Goal: Task Accomplishment & Management: Manage account settings

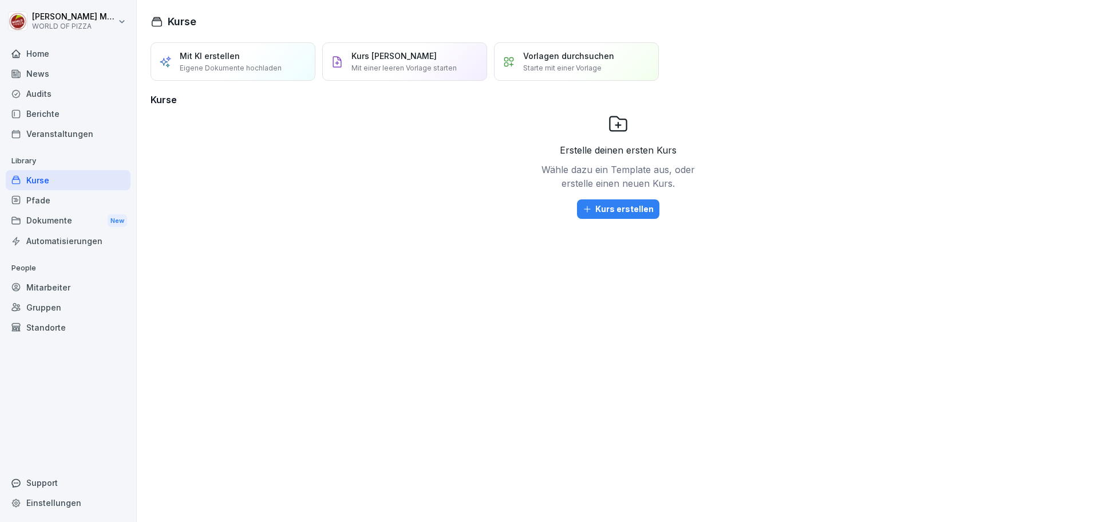
click at [44, 292] on div "Mitarbeiter" at bounding box center [68, 287] width 125 height 20
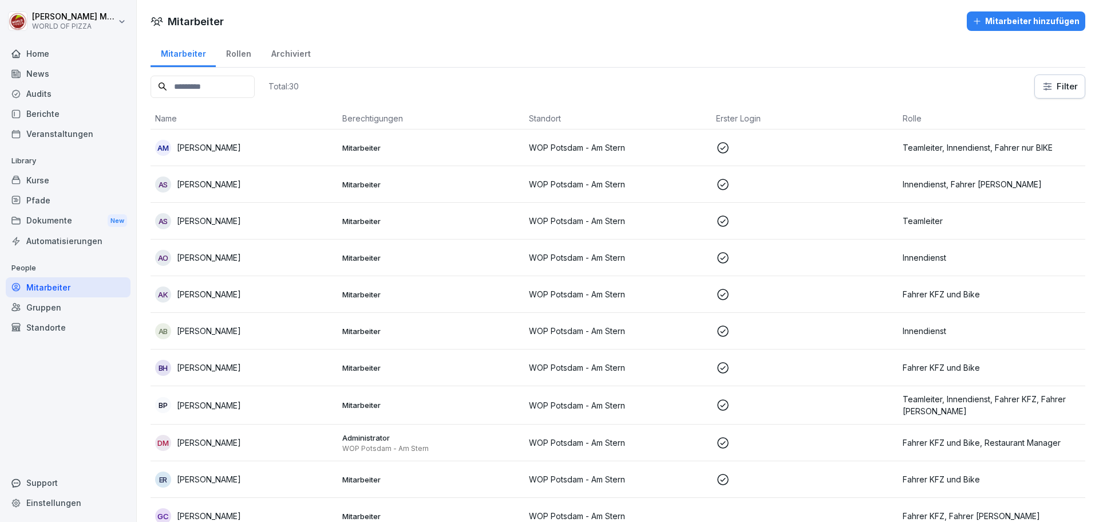
click at [1008, 25] on div "Mitarbeiter hinzufügen" at bounding box center [1026, 21] width 107 height 13
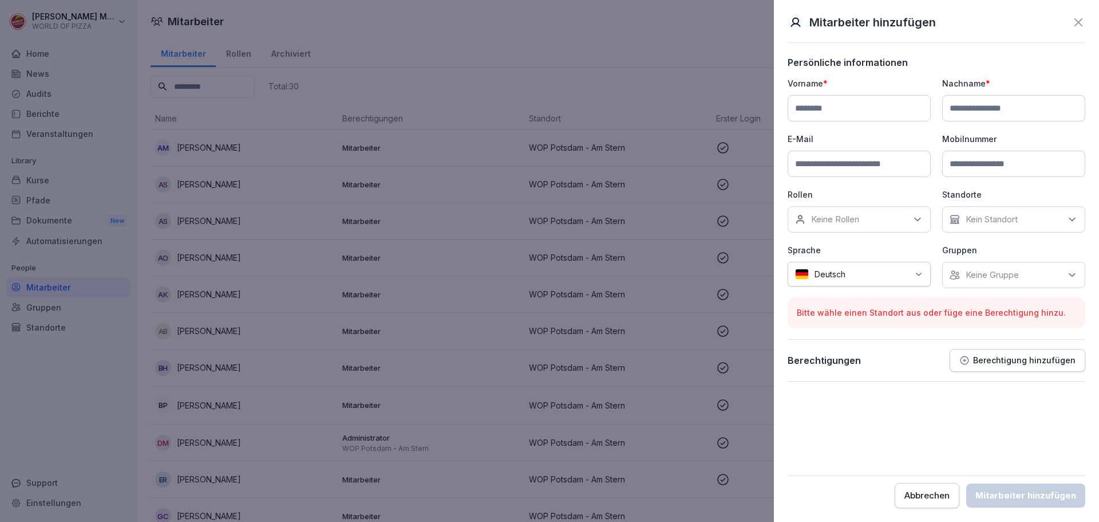
click at [812, 105] on input at bounding box center [859, 108] width 143 height 26
paste input "**********"
type input "**********"
click at [964, 109] on input at bounding box center [1013, 108] width 143 height 26
paste input "**********"
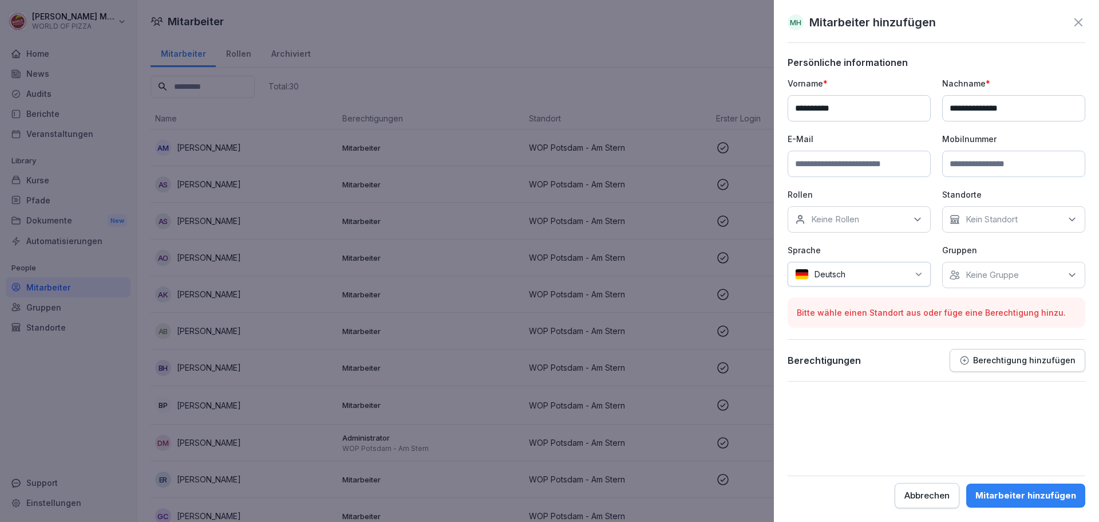
type input "**********"
click at [865, 165] on input at bounding box center [859, 164] width 143 height 26
paste input "**********"
type input "**********"
click at [888, 222] on div "Keine Rollen" at bounding box center [859, 219] width 143 height 26
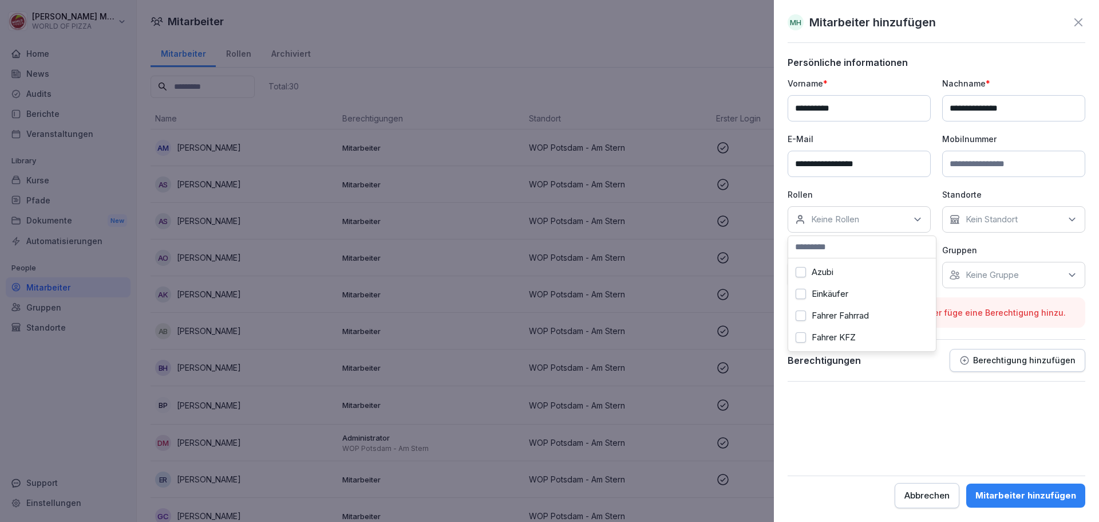
click at [841, 317] on label "Fahrer Fahrrad" at bounding box center [840, 315] width 57 height 10
click at [804, 315] on button "Fahrer Fahrrad" at bounding box center [801, 315] width 10 height 10
click at [800, 332] on button "Innendienst" at bounding box center [801, 331] width 10 height 10
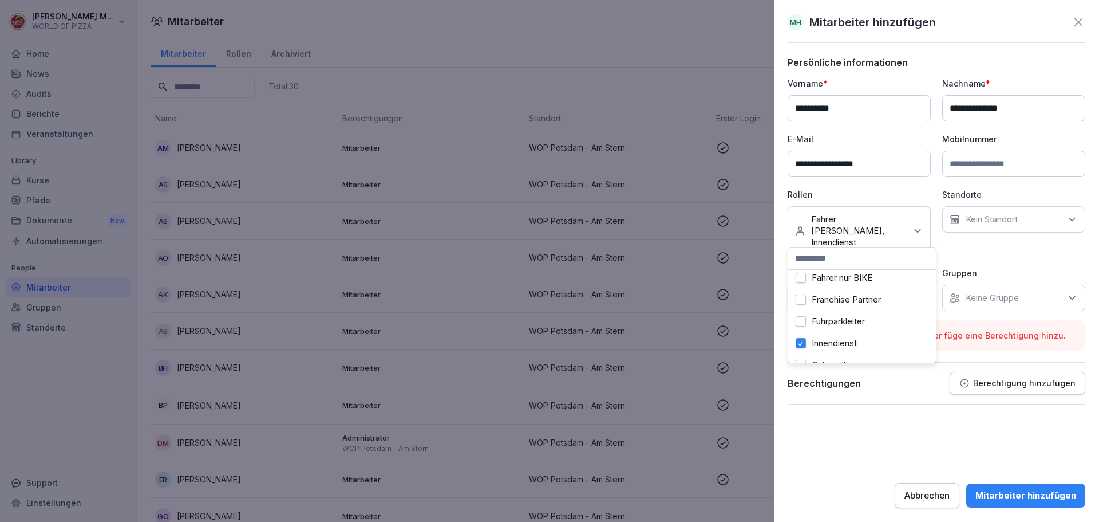
click at [1013, 223] on p "Kein Standort" at bounding box center [992, 219] width 52 height 11
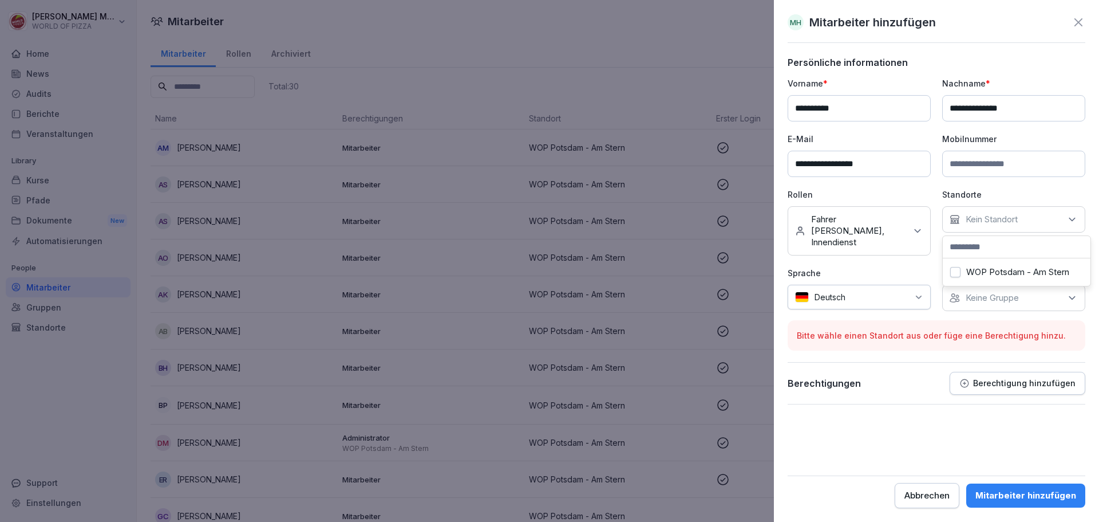
click at [1004, 274] on label "WOP Potsdam - Am Stern" at bounding box center [1017, 272] width 103 height 10
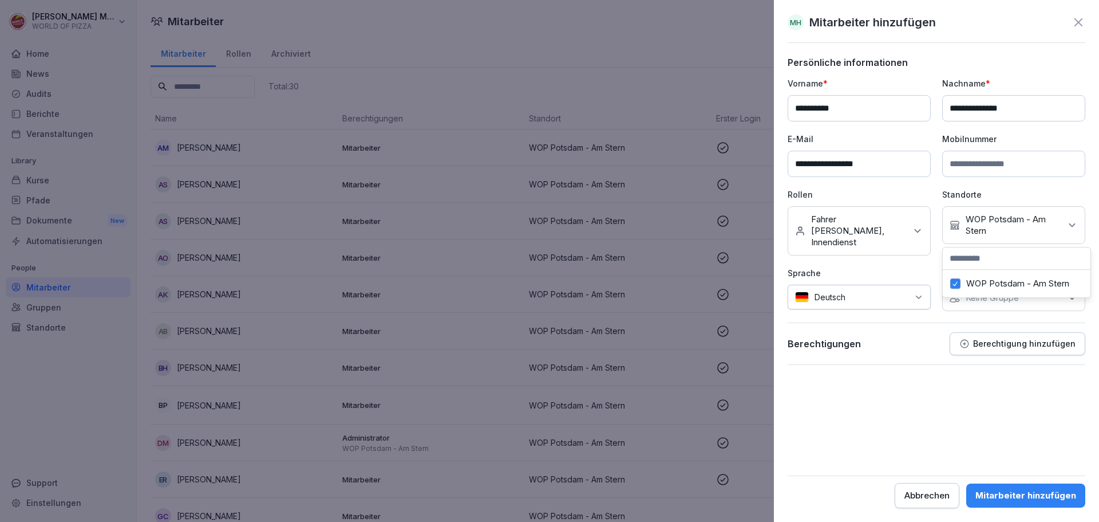
click at [992, 284] on label "WOP Potsdam - Am Stern" at bounding box center [1017, 283] width 103 height 10
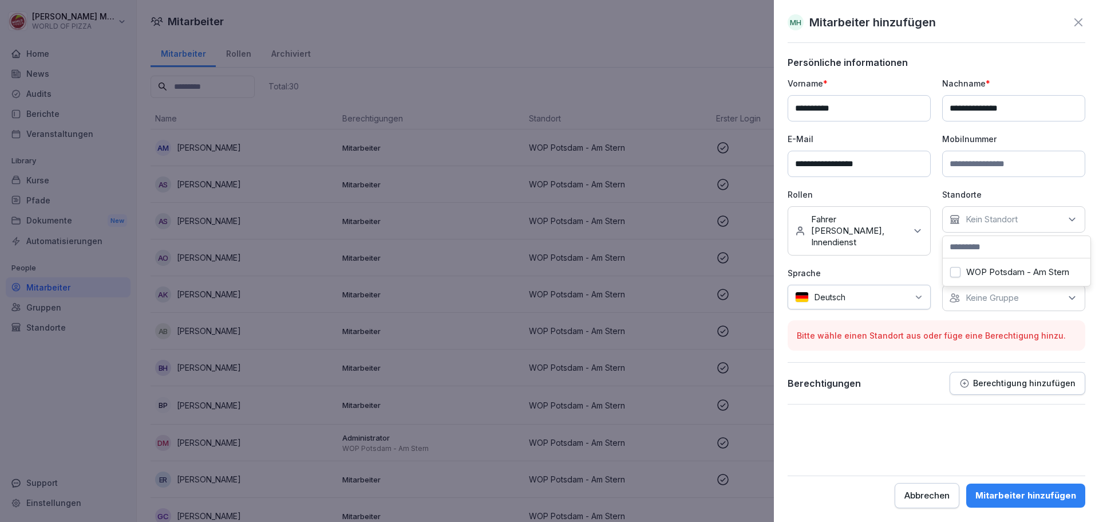
click at [957, 273] on button "WOP Potsdam - Am Stern" at bounding box center [955, 272] width 10 height 10
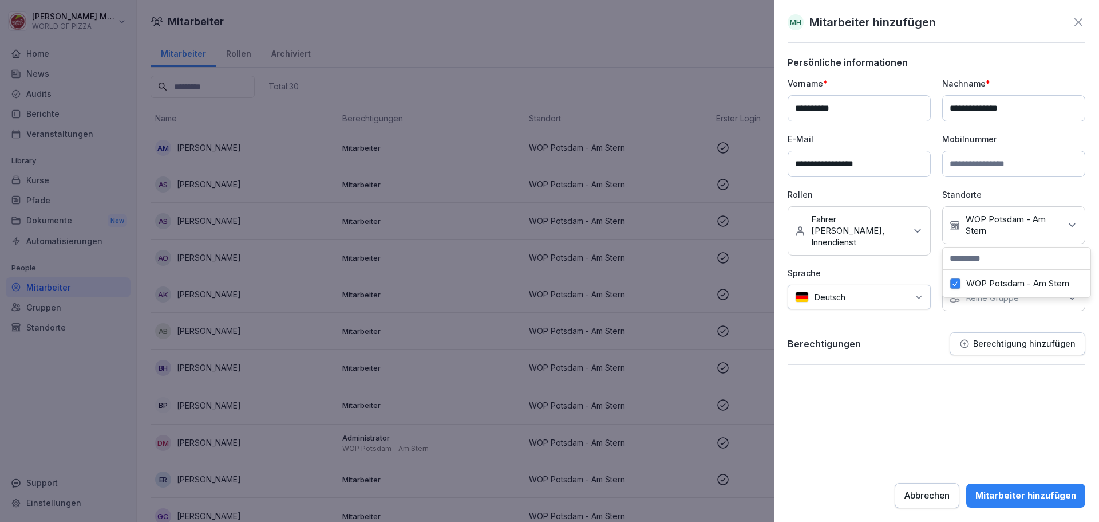
click at [1036, 376] on form "**********" at bounding box center [937, 282] width 298 height 451
click at [1017, 495] on div "Mitarbeiter hinzufügen" at bounding box center [1026, 495] width 101 height 13
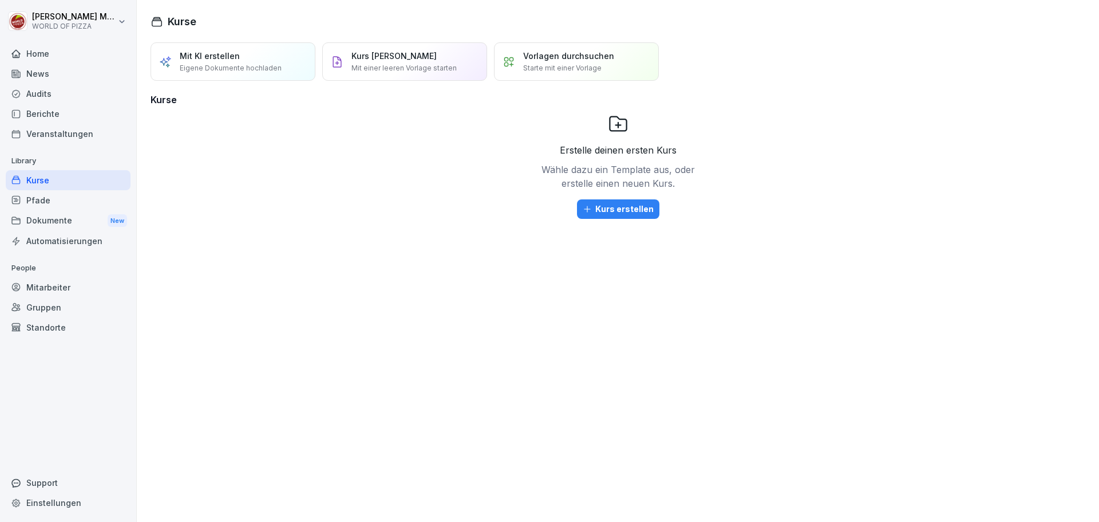
click at [50, 216] on div "Dokumente New" at bounding box center [68, 220] width 125 height 21
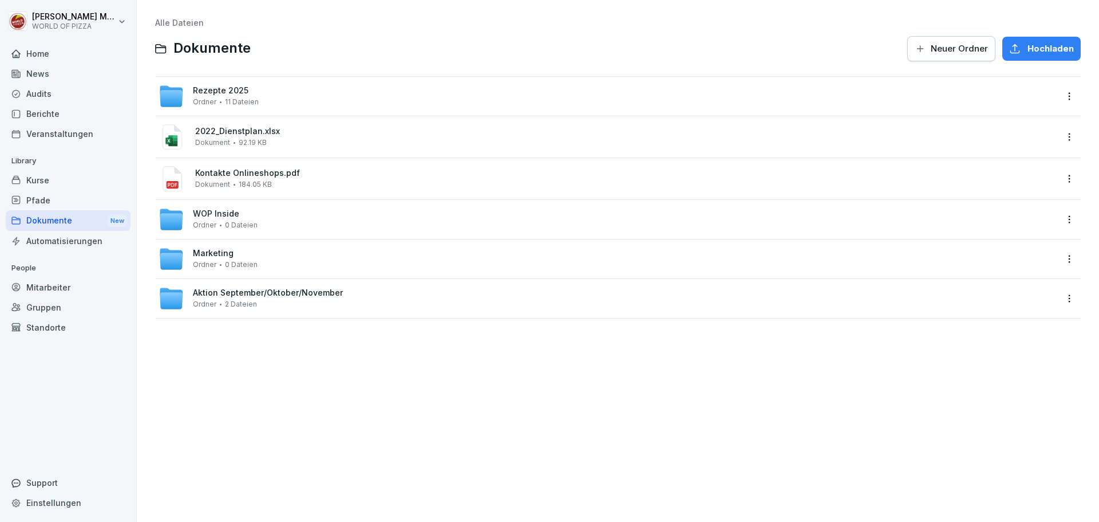
click at [237, 101] on span "11 Dateien" at bounding box center [242, 102] width 34 height 8
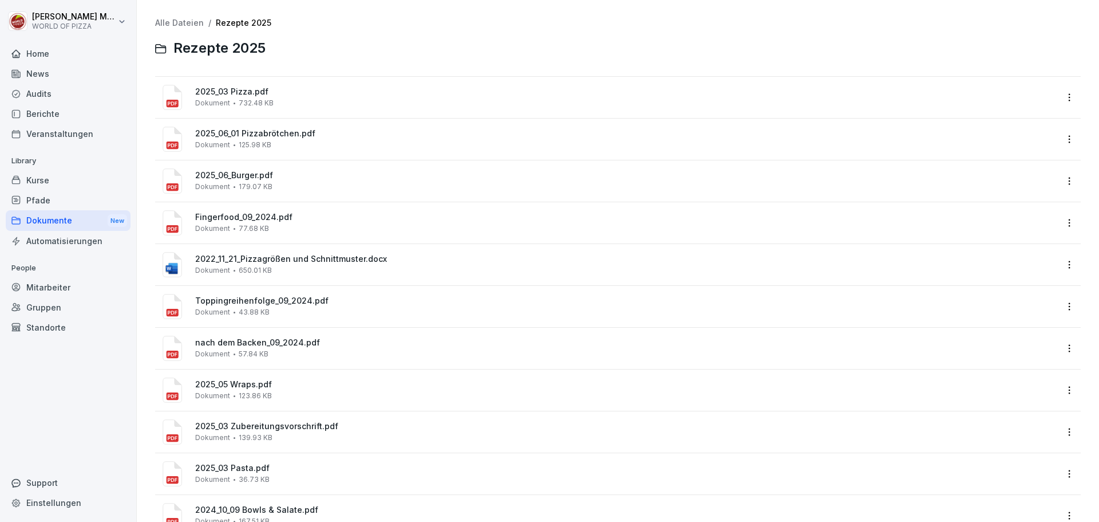
click at [59, 286] on div "Mitarbeiter" at bounding box center [68, 287] width 125 height 20
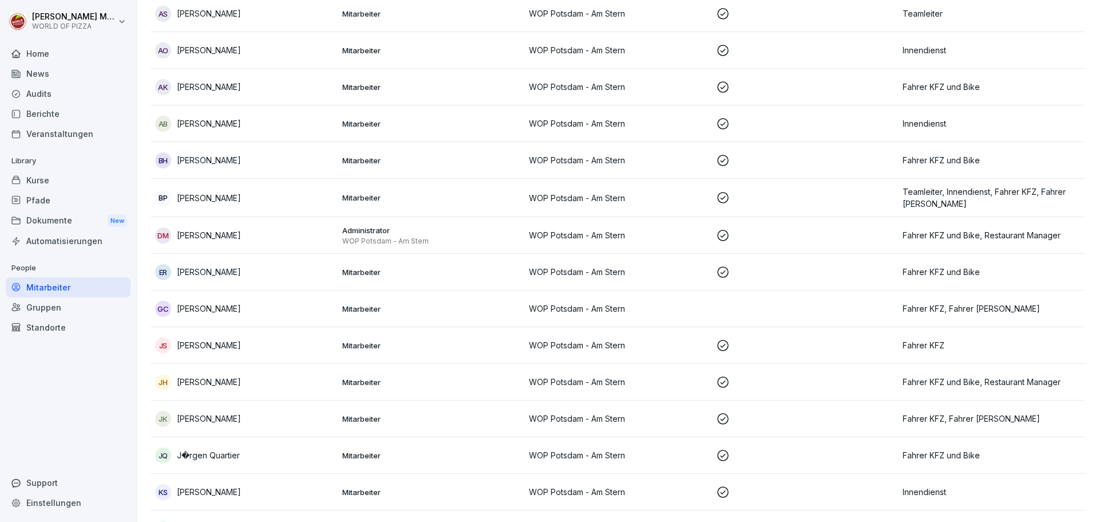
scroll to position [286, 0]
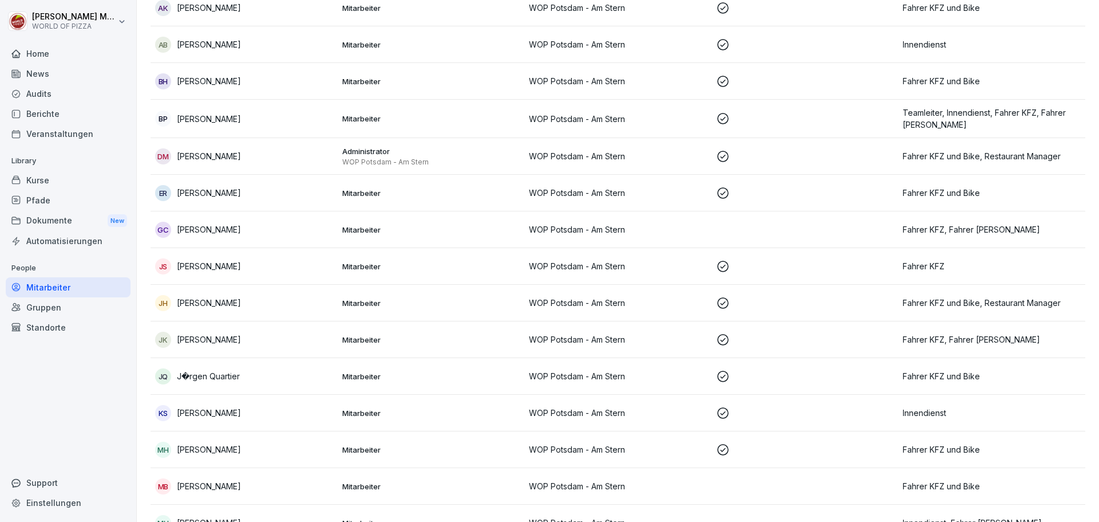
click at [222, 304] on div "[PERSON_NAME]" at bounding box center [244, 303] width 178 height 16
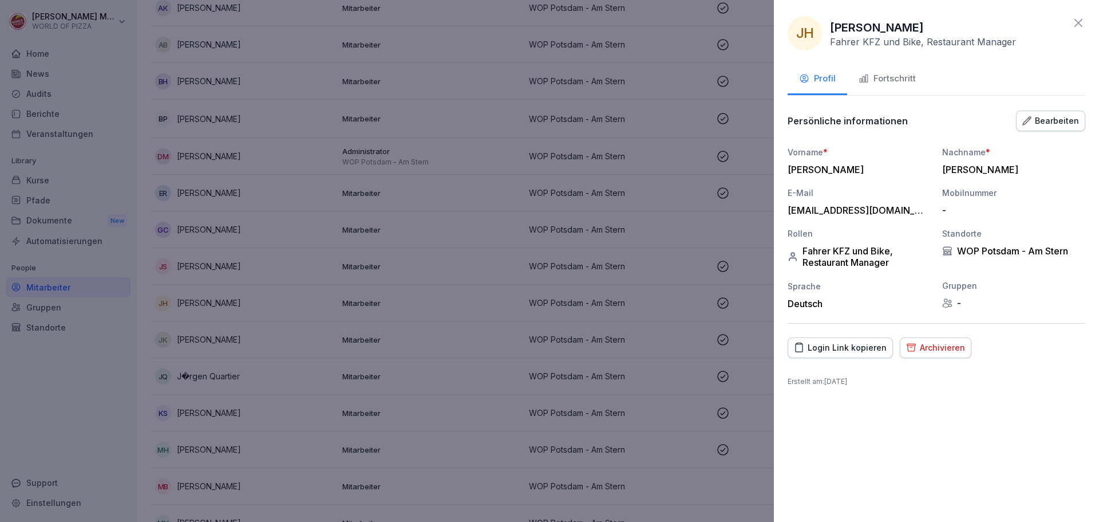
click at [899, 81] on div "Fortschritt" at bounding box center [887, 78] width 57 height 13
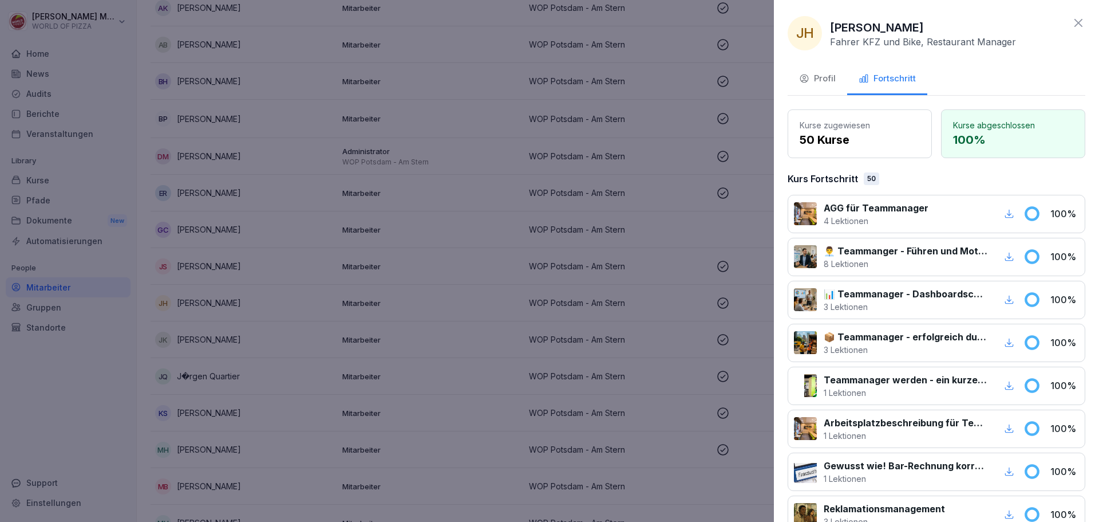
click at [817, 77] on div "Profil" at bounding box center [817, 78] width 37 height 13
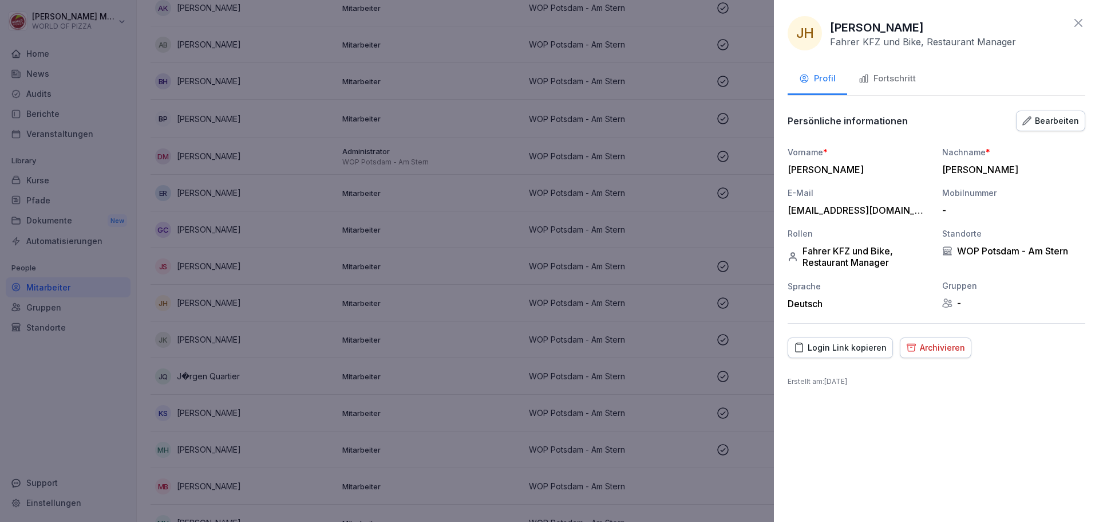
click at [1037, 124] on div "Bearbeiten" at bounding box center [1051, 121] width 57 height 13
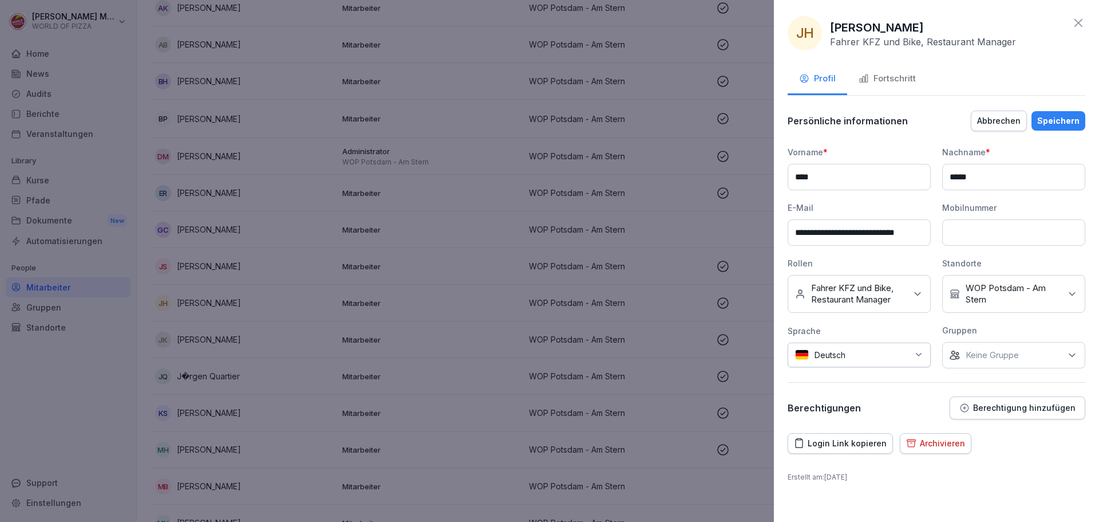
click at [1037, 411] on p "Berechtigung hinzufügen" at bounding box center [1024, 407] width 102 height 9
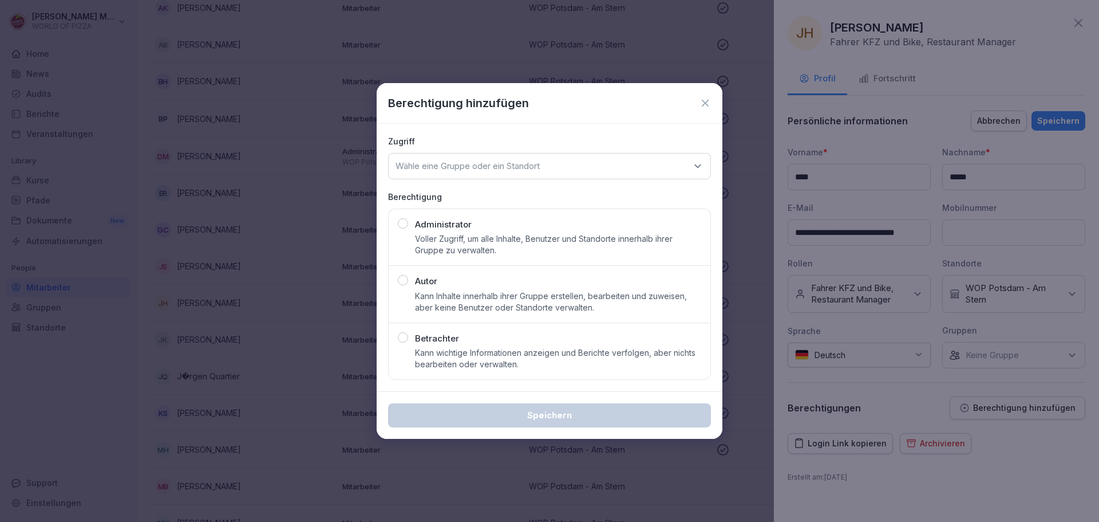
click at [404, 222] on div "button" at bounding box center [403, 223] width 10 height 10
click at [453, 352] on p "Kann wichtige Informationen anzeigen und Berichte verfolgen, aber nichts bearbe…" at bounding box center [558, 358] width 286 height 23
click at [406, 226] on div "button" at bounding box center [403, 223] width 10 height 10
click at [521, 163] on p "Wähle eine Gruppe oder ein Standort" at bounding box center [468, 165] width 144 height 11
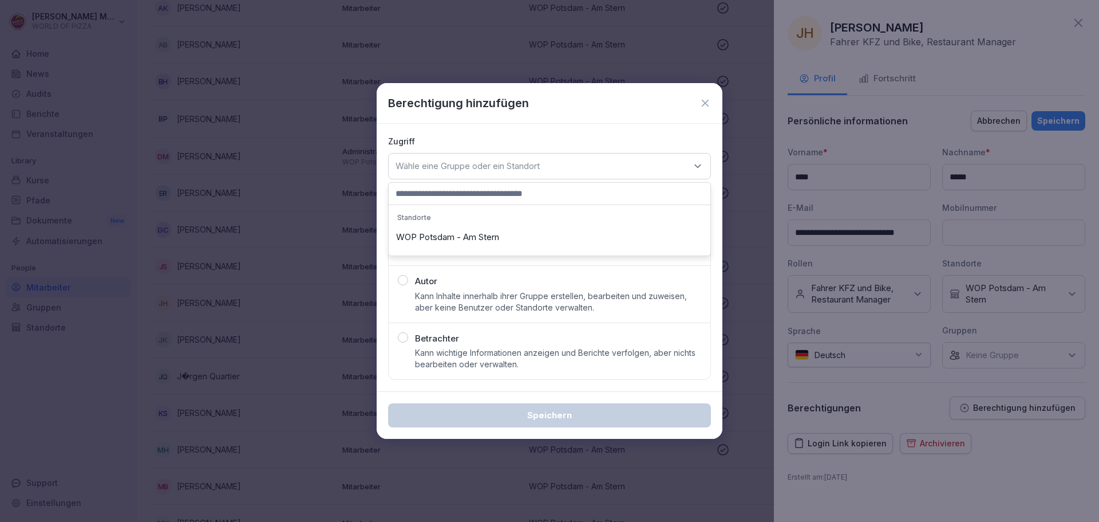
click at [492, 236] on div "WOP Potsdam - Am Stern" at bounding box center [550, 237] width 316 height 22
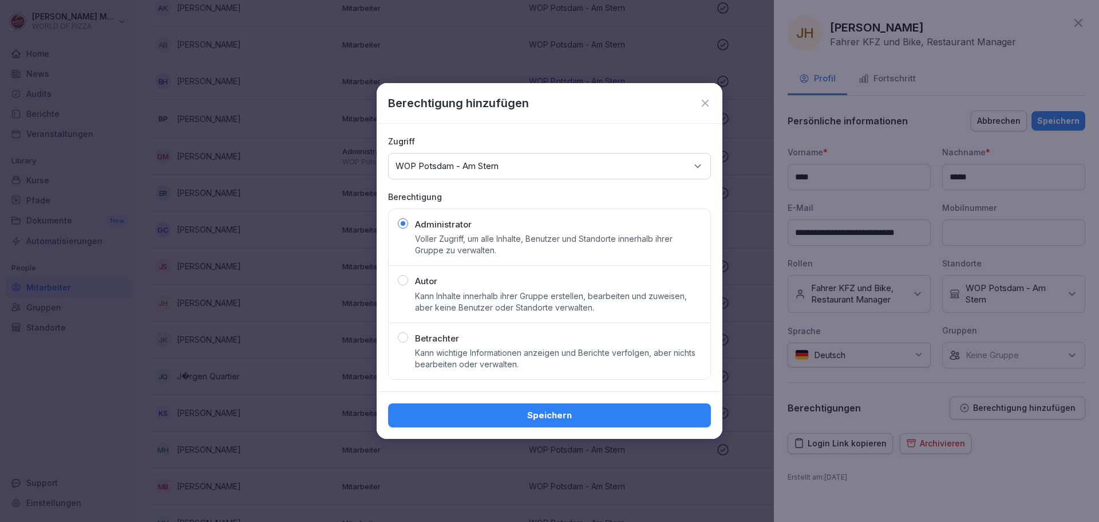
click at [569, 415] on div "Speichern" at bounding box center [549, 415] width 305 height 13
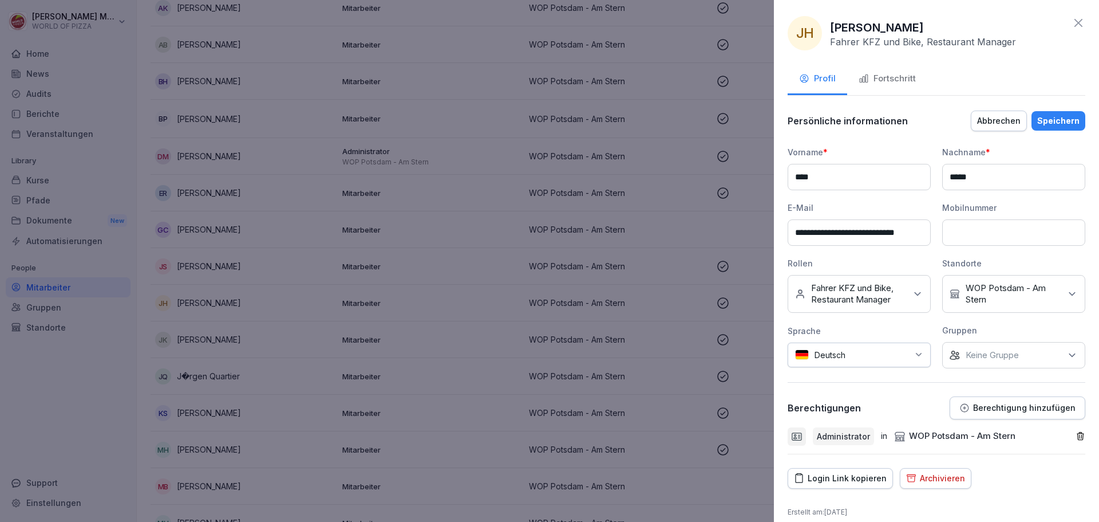
click at [1048, 122] on div "Speichern" at bounding box center [1058, 121] width 42 height 13
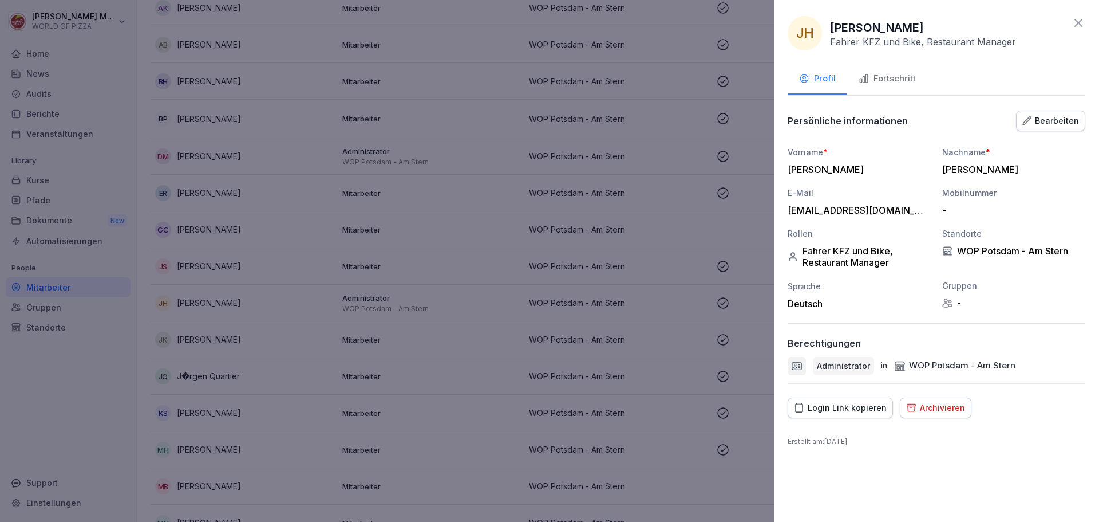
click at [1074, 22] on icon at bounding box center [1079, 23] width 14 height 14
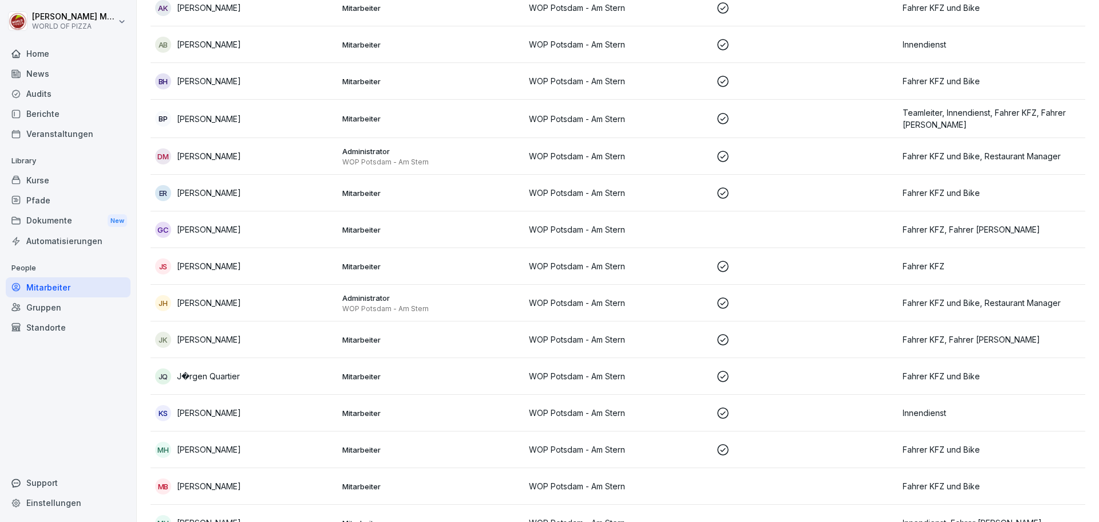
scroll to position [0, 0]
